Goal: Information Seeking & Learning: Understand process/instructions

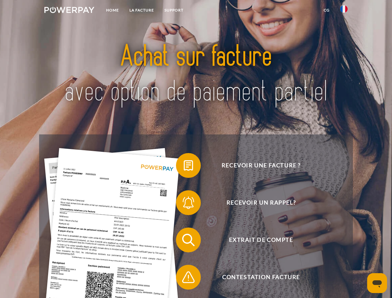
click at [69, 11] on img at bounding box center [69, 10] width 50 height 6
click at [343, 11] on img at bounding box center [343, 8] width 7 height 7
click at [326, 10] on link "CG" at bounding box center [326, 10] width 16 height 11
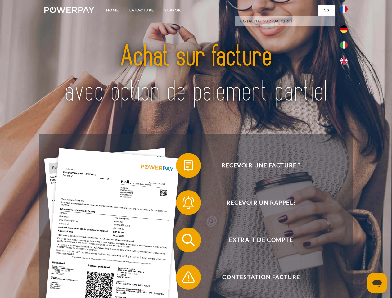
click at [184, 166] on span at bounding box center [178, 165] width 31 height 31
click at [184, 204] on span at bounding box center [178, 202] width 31 height 31
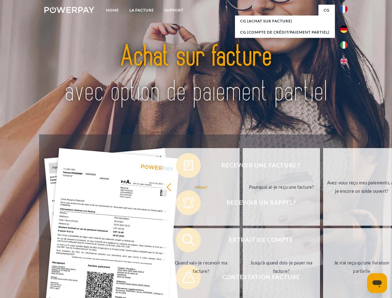
click at [242, 241] on link "Jusqu'à quand dois-je payer ma facture?" at bounding box center [280, 266] width 77 height 77
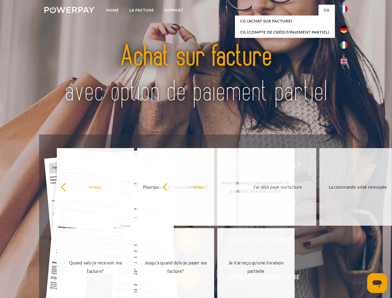
click at [184, 278] on span at bounding box center [178, 276] width 31 height 31
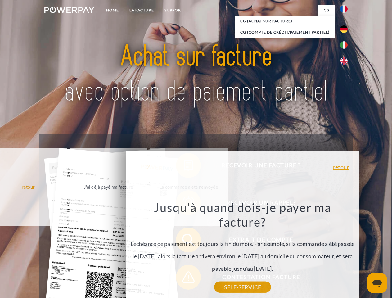
click at [377, 283] on icon "Ouvrir la fenêtre de messagerie" at bounding box center [376, 283] width 9 height 7
